Goal: Transaction & Acquisition: Purchase product/service

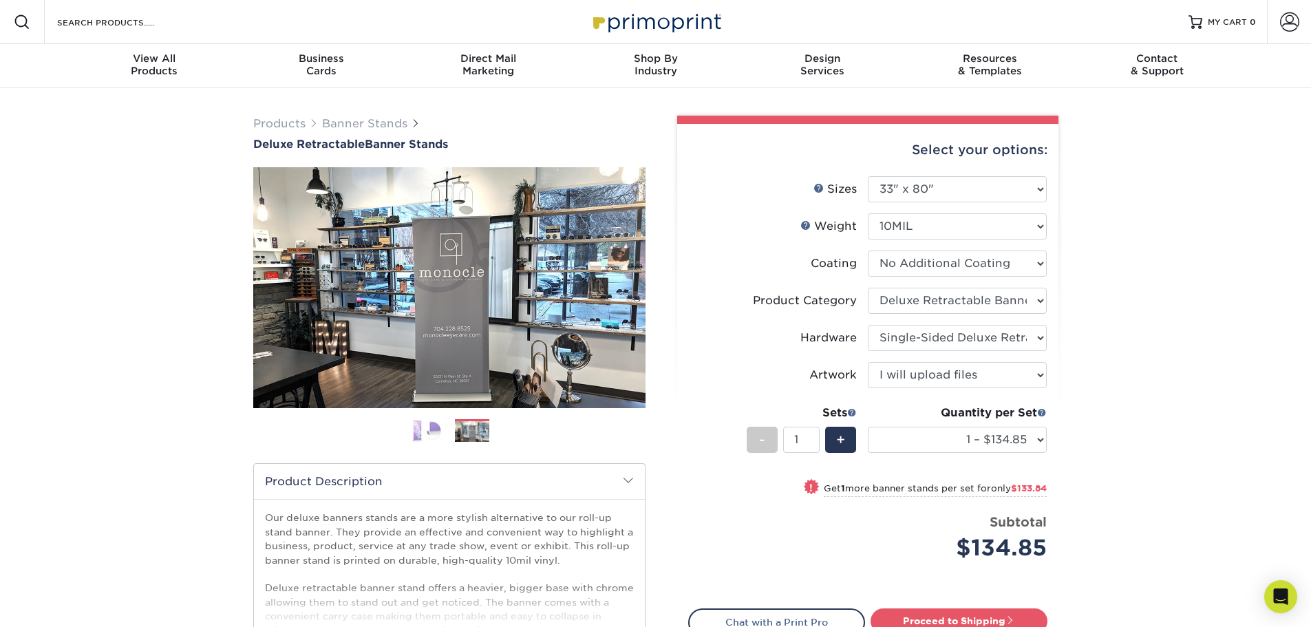
select select "33.00x80.00"
select select "deb82e1f-94dd-4fc2-adc3-95272b6b1220"
select select "8f8ed3c6-8570-4dec-a260-1d9d29af8a30"
select select "upload"
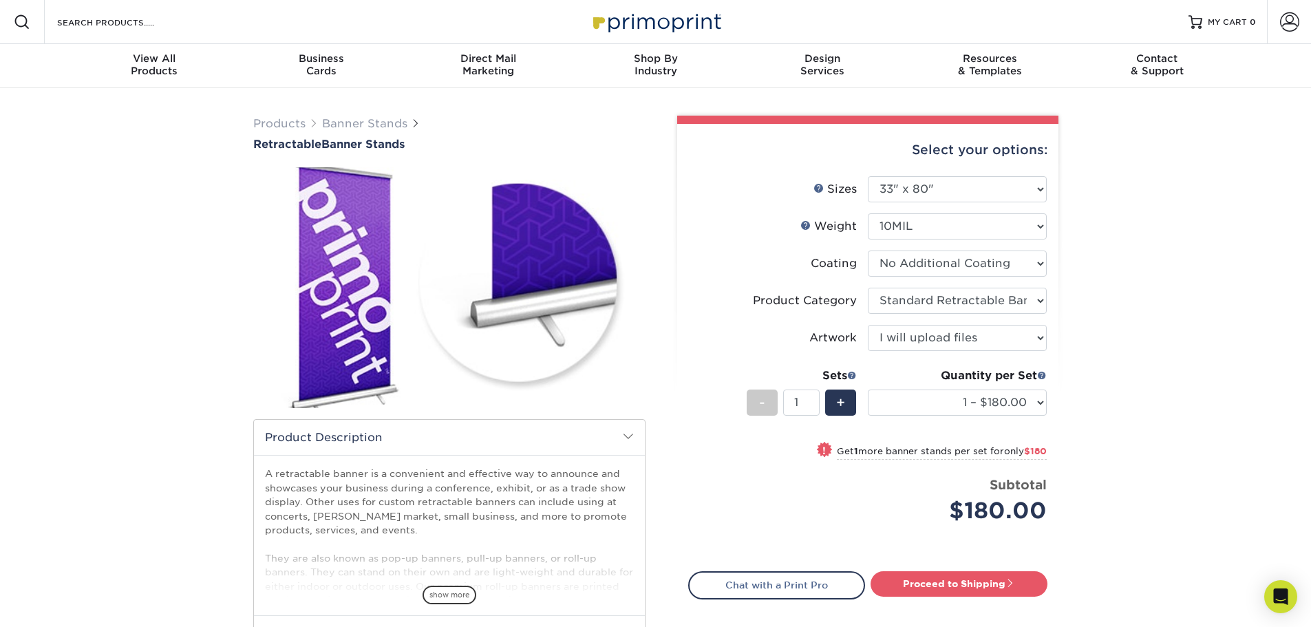
select select "33.00x80.00"
select select "16926b4f-4359-4b5b-9e91-7b2ad5f23637"
select select "upload"
